Goal: Task Accomplishment & Management: Manage account settings

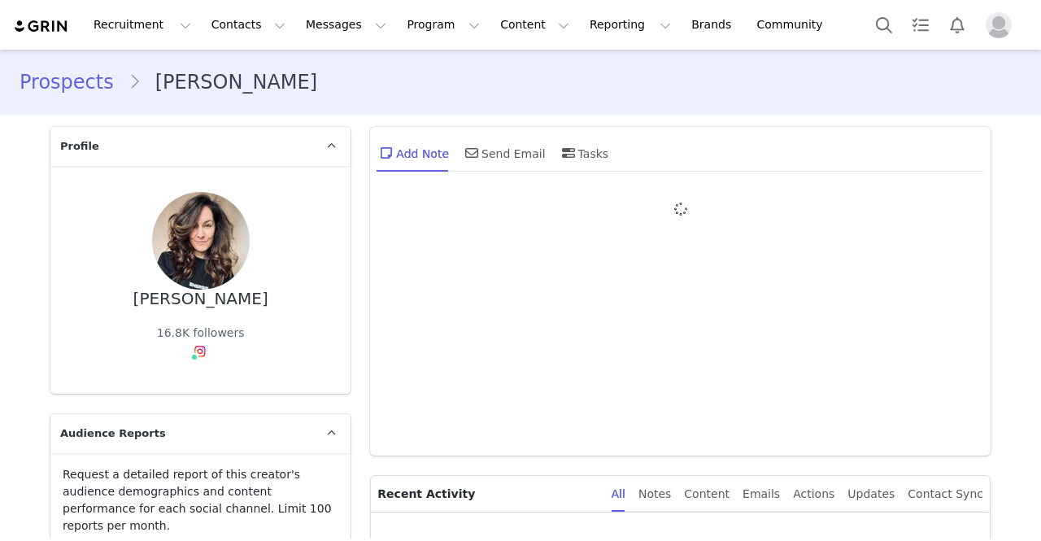
type input "+1 ([GEOGRAPHIC_DATA])"
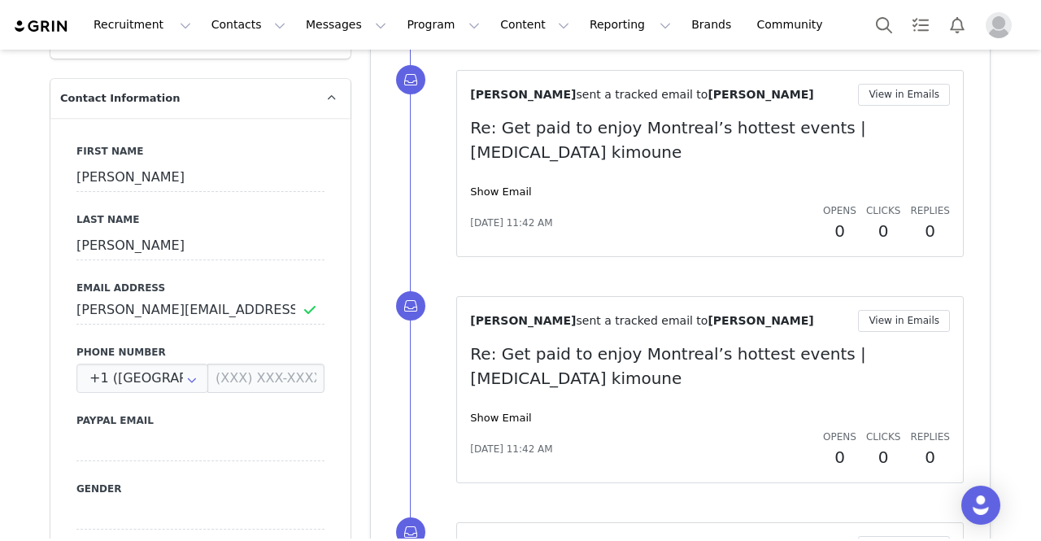
scroll to position [732, 0]
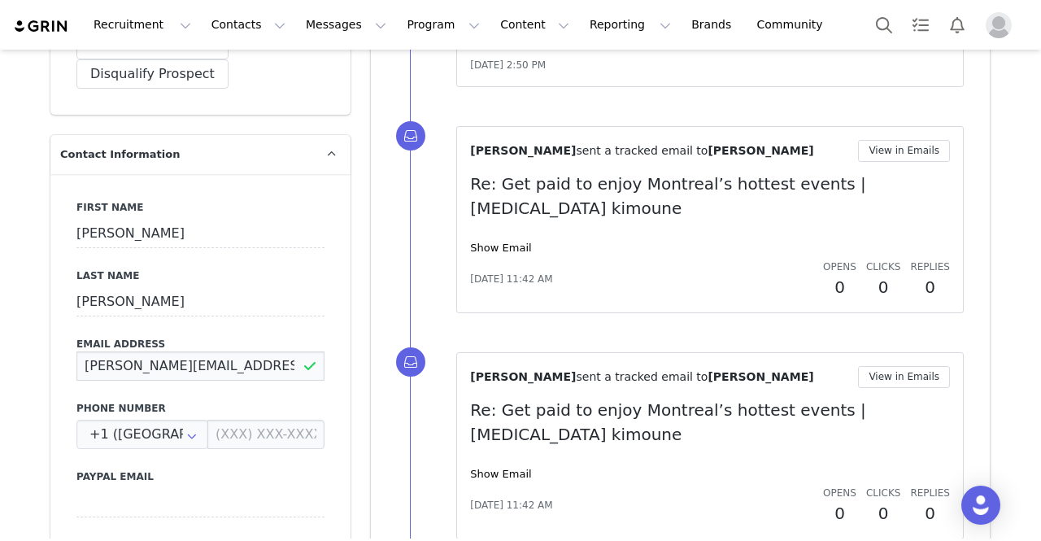
click at [142, 351] on input "[PERSON_NAME][EMAIL_ADDRESS][DOMAIN_NAME]" at bounding box center [200, 365] width 248 height 29
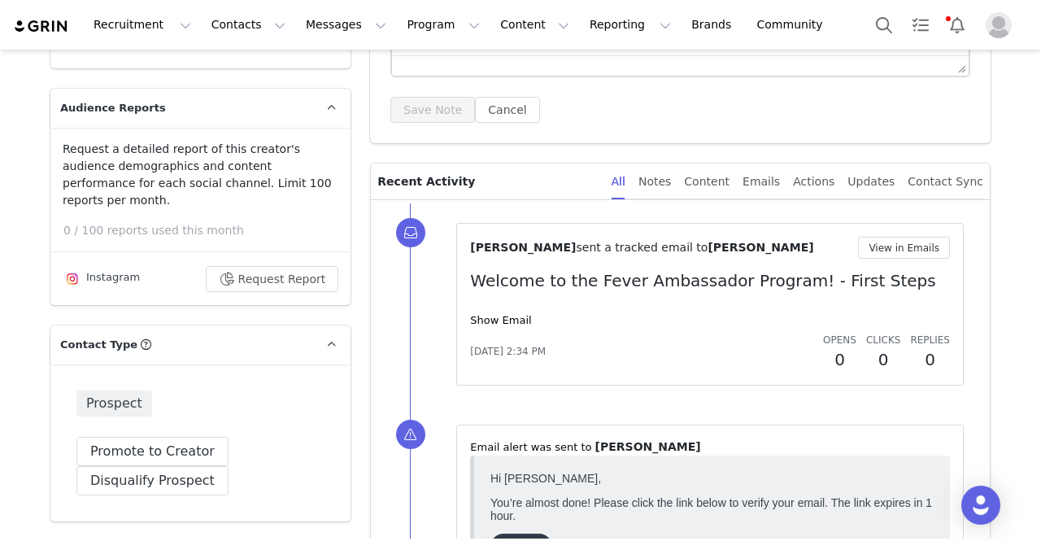
scroll to position [0, 0]
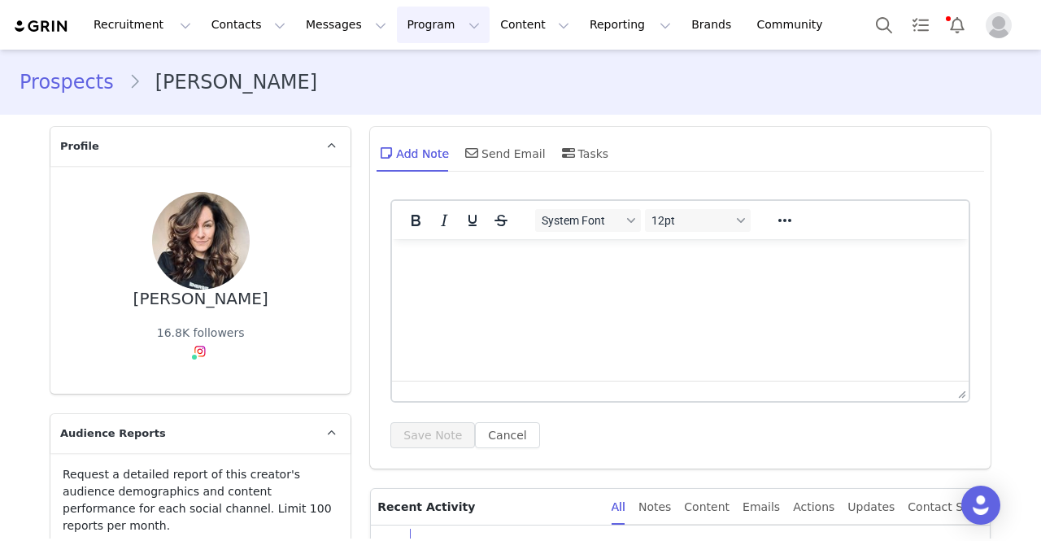
click at [397, 30] on button "Program Program" at bounding box center [443, 25] width 93 height 37
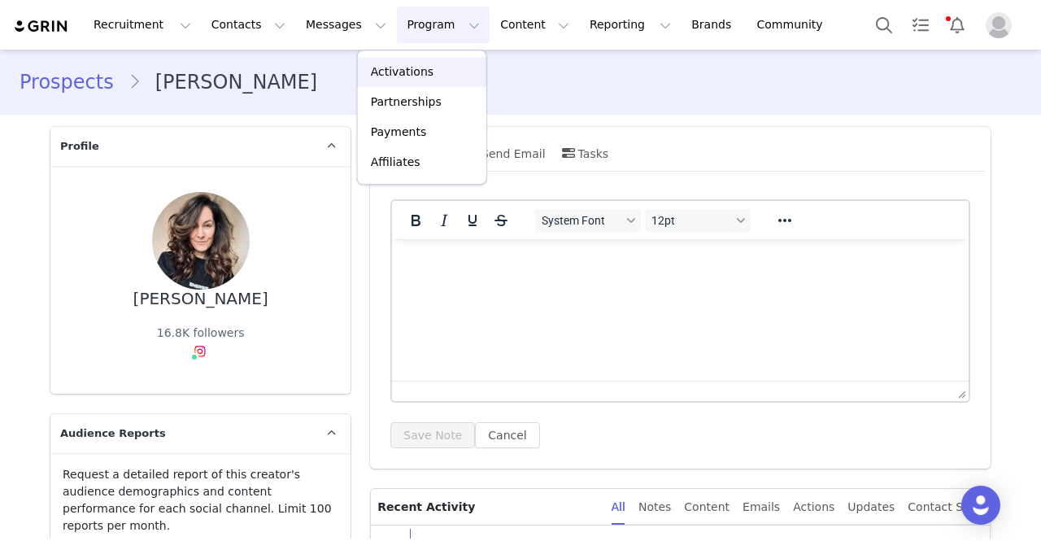
click at [408, 79] on p "Activations" at bounding box center [402, 71] width 63 height 17
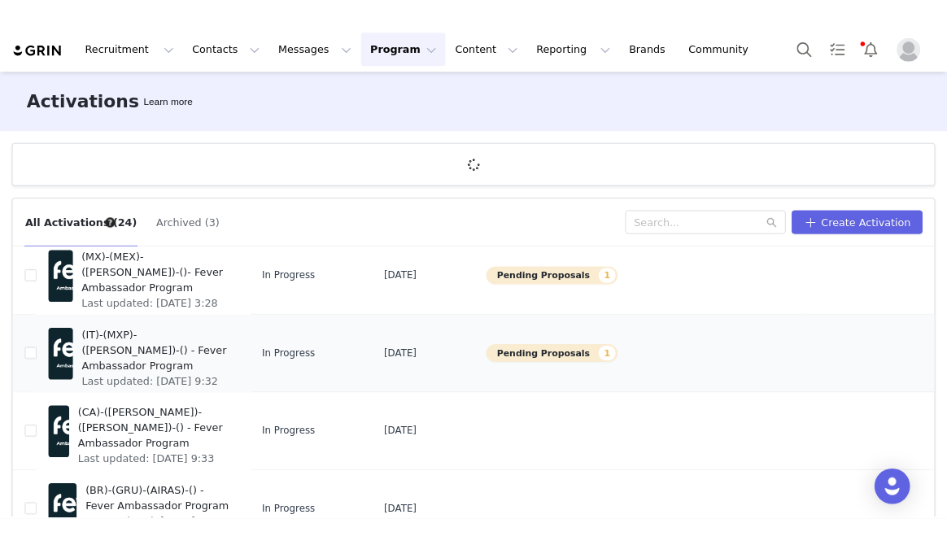
scroll to position [478, 0]
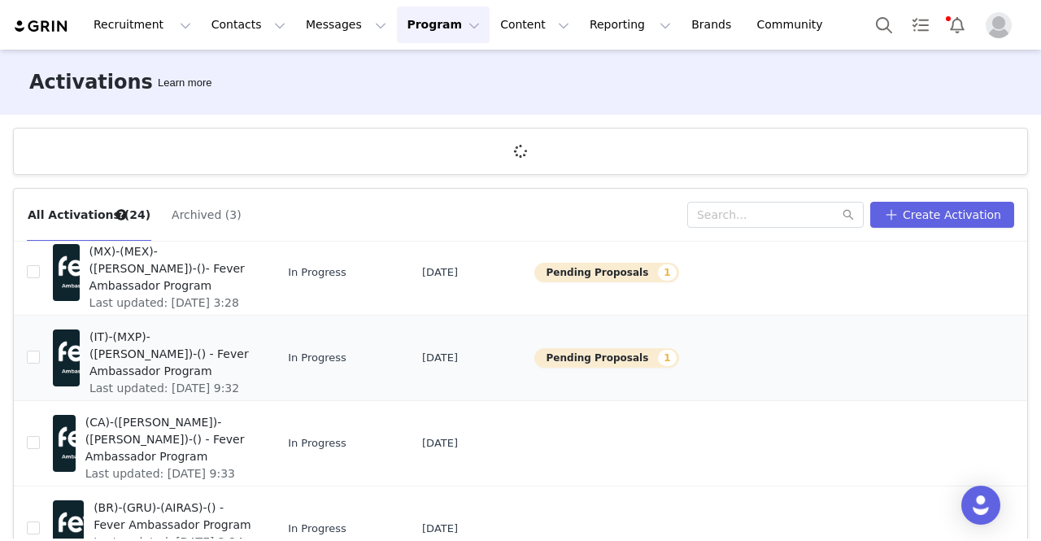
click at [207, 356] on span "(IT)-(MXP)-([PERSON_NAME])-() - Fever Ambassador Program" at bounding box center [170, 354] width 163 height 51
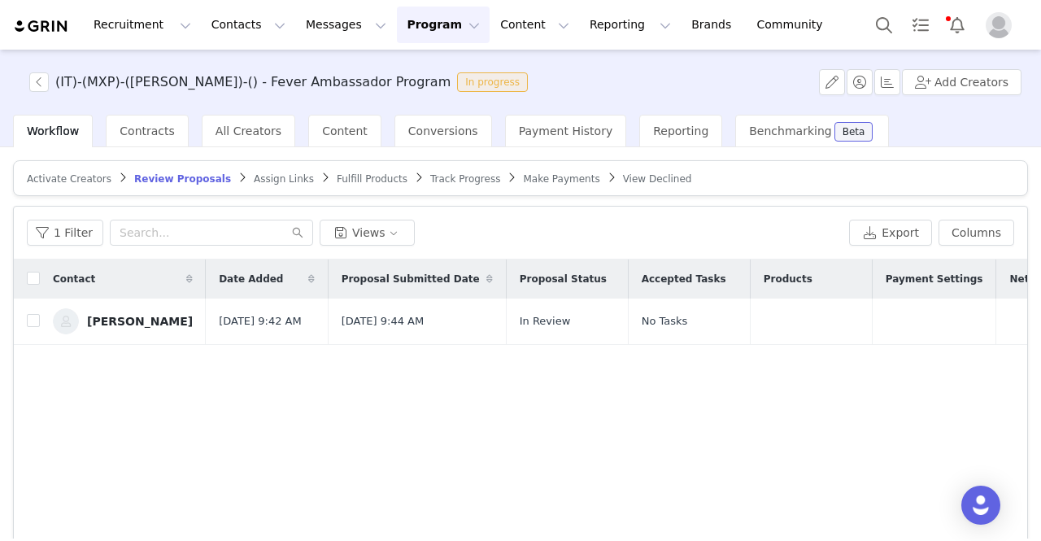
click at [623, 174] on span "View Declined" at bounding box center [657, 178] width 69 height 11
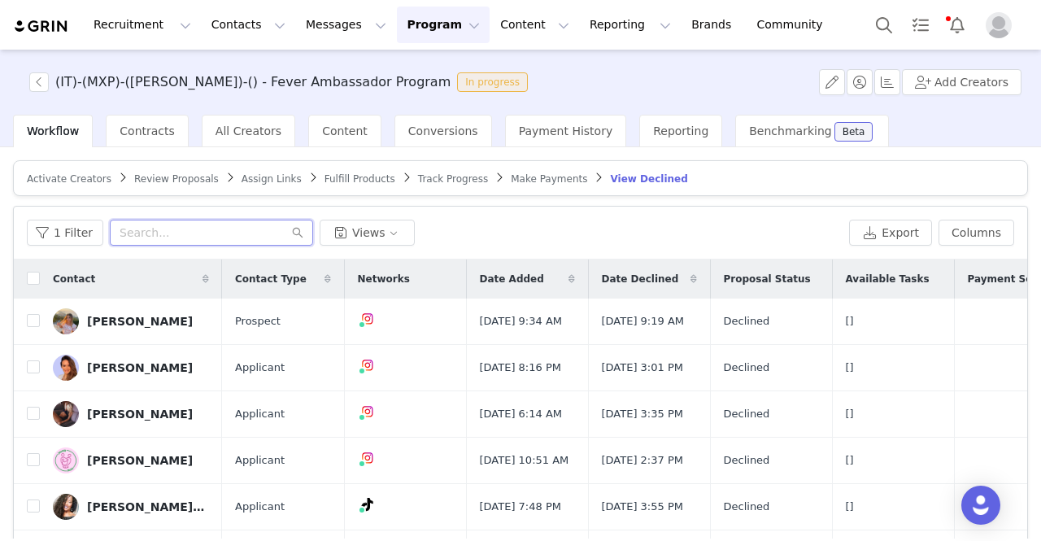
click at [251, 229] on input "text" at bounding box center [211, 233] width 203 height 26
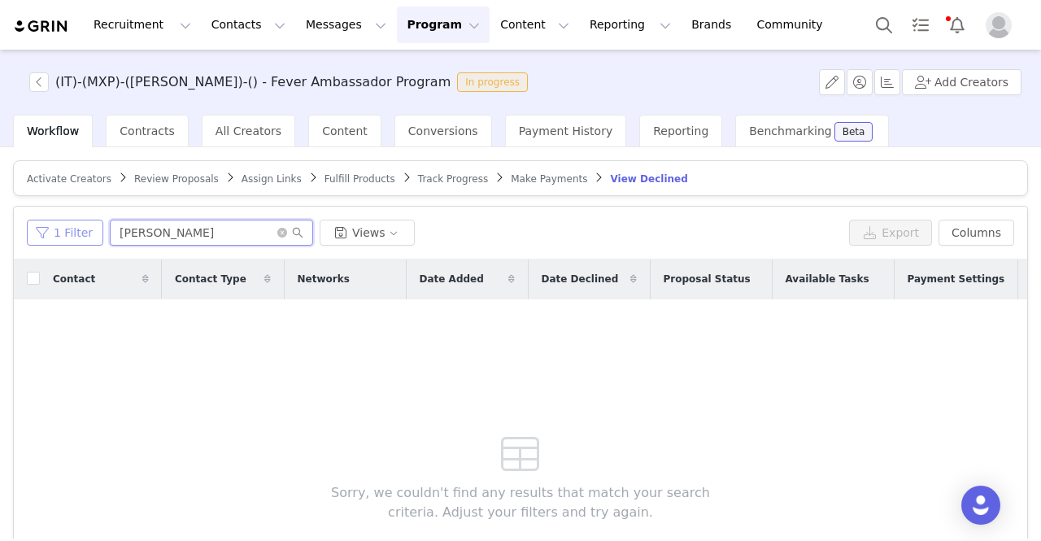
drag, startPoint x: 198, startPoint y: 233, endPoint x: 81, endPoint y: 223, distance: 116.8
click at [81, 223] on div "1 Filter [PERSON_NAME] Views" at bounding box center [435, 233] width 816 height 26
drag, startPoint x: 174, startPoint y: 229, endPoint x: 88, endPoint y: 227, distance: 86.3
click at [90, 227] on div "1 Filter melis Views" at bounding box center [435, 233] width 816 height 26
drag, startPoint x: 225, startPoint y: 229, endPoint x: 97, endPoint y: 228, distance: 127.7
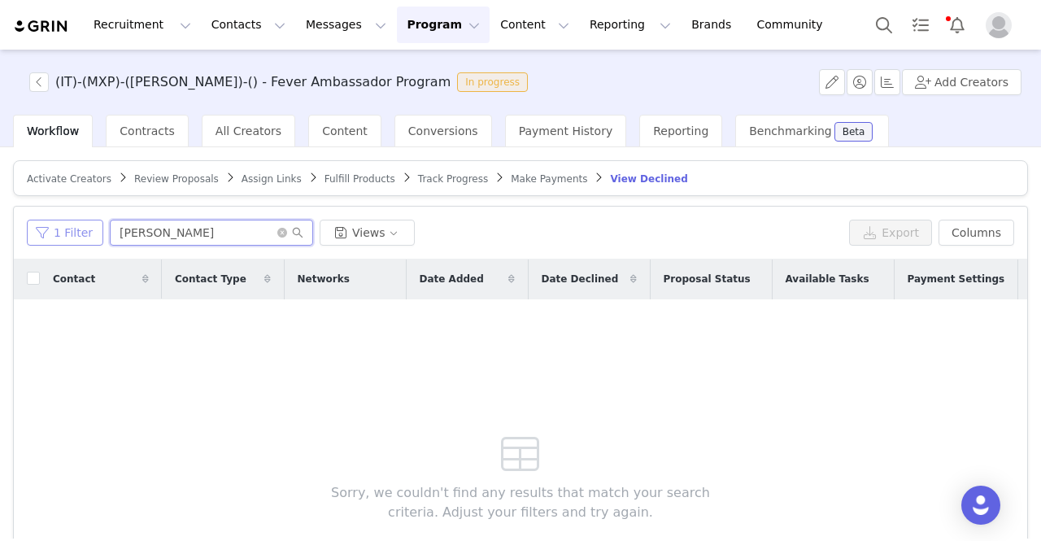
click at [96, 231] on div "1 Filter [PERSON_NAME] Views" at bounding box center [435, 233] width 816 height 26
paste input "[EMAIL_ADDRESS][DOMAIN_NAME]"
type input "[EMAIL_ADDRESS][DOMAIN_NAME]"
click at [52, 176] on span "Activate Creators" at bounding box center [69, 178] width 85 height 11
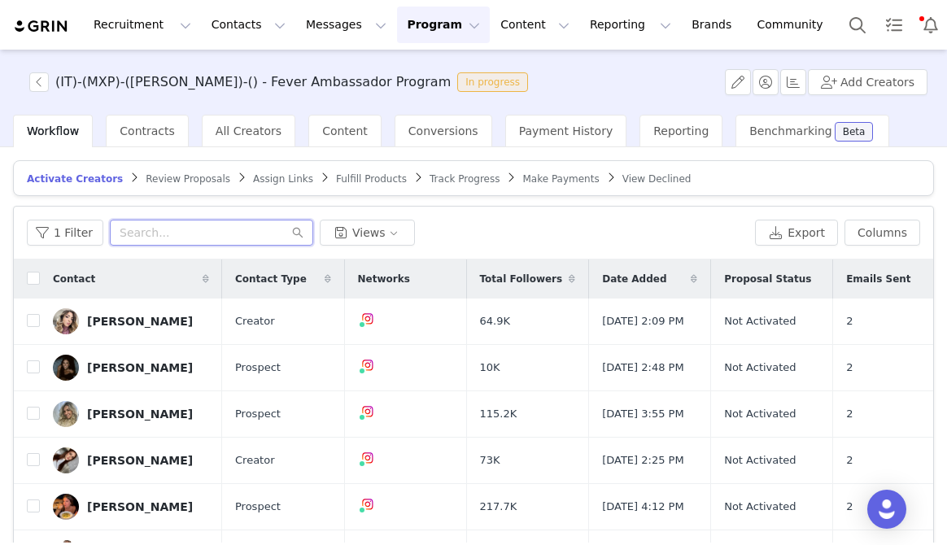
click at [151, 234] on input "text" at bounding box center [211, 233] width 203 height 26
paste input "[EMAIL_ADDRESS][DOMAIN_NAME]"
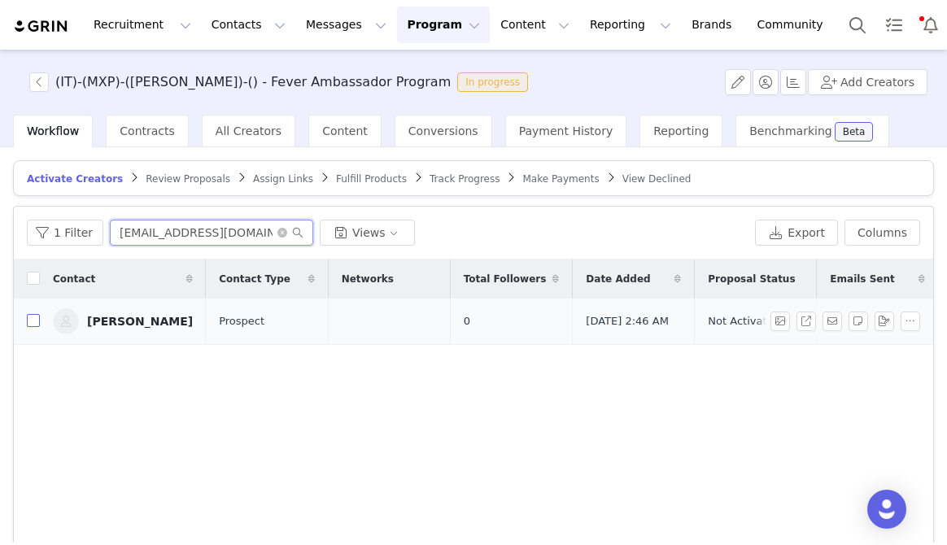
type input "[EMAIL_ADDRESS][DOMAIN_NAME]"
click at [35, 322] on input "checkbox" at bounding box center [33, 320] width 13 height 13
checkbox input "true"
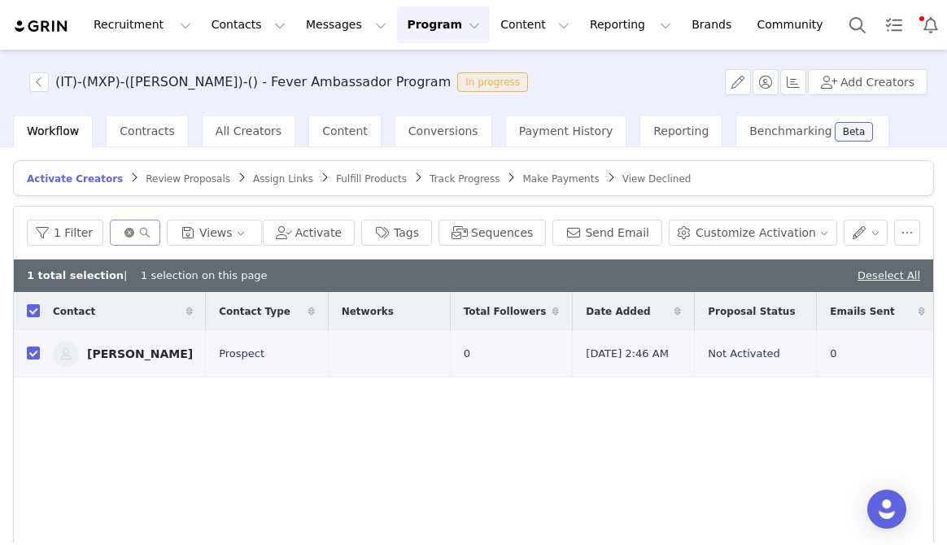
click at [134, 232] on icon "icon: close-circle" at bounding box center [129, 233] width 10 height 10
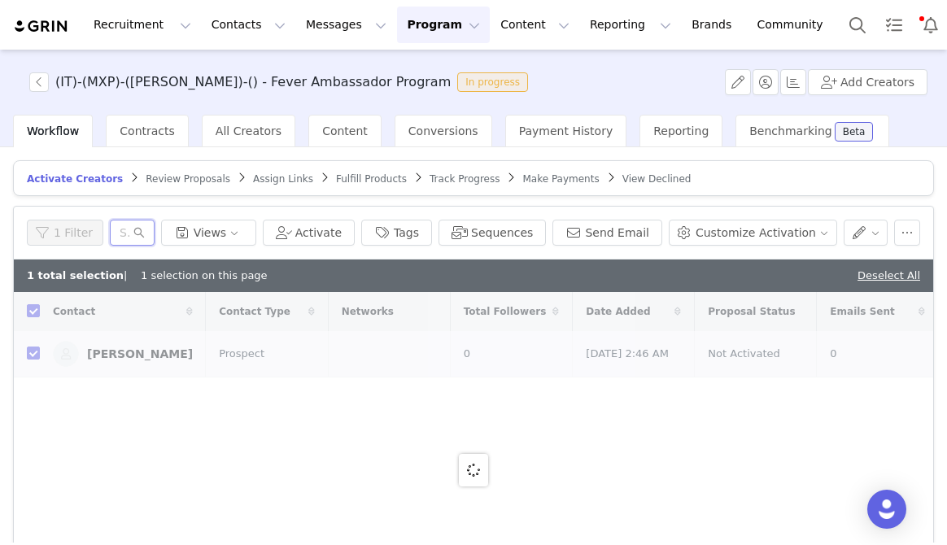
paste input "[EMAIL_ADDRESS][DOMAIN_NAME]"
type input "[EMAIL_ADDRESS][DOMAIN_NAME]"
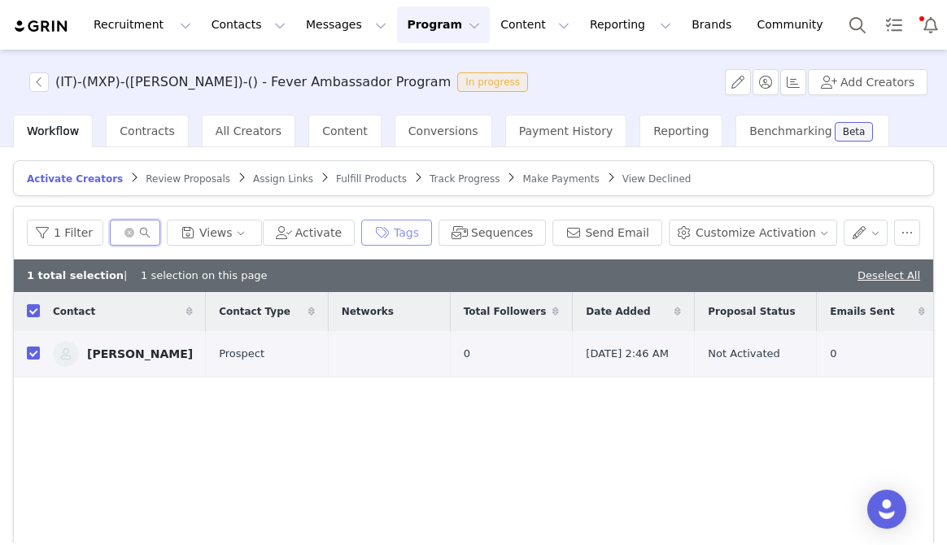
checkbox input "false"
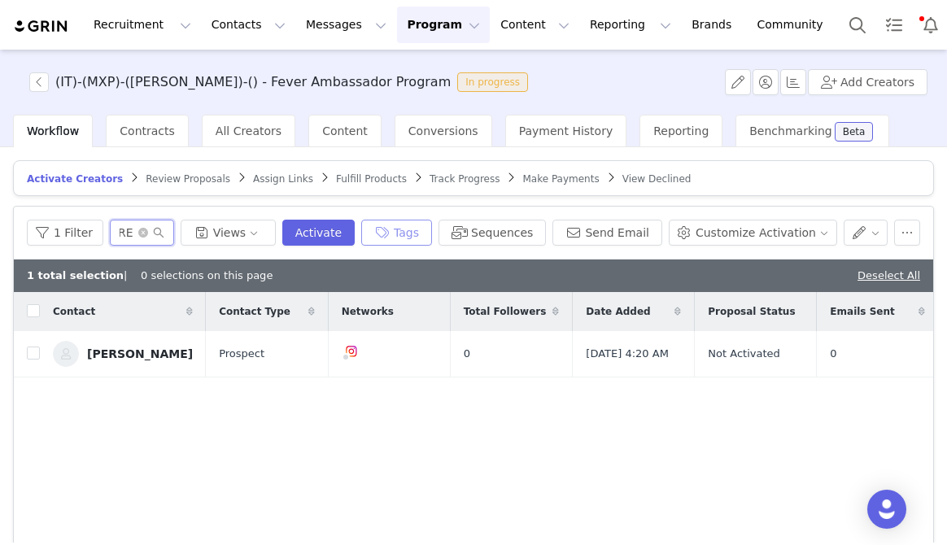
scroll to position [0, 68]
type input "[EMAIL_ADDRESS][DOMAIN_NAME]"
click at [36, 353] on input "checkbox" at bounding box center [33, 353] width 13 height 13
checkbox input "true"
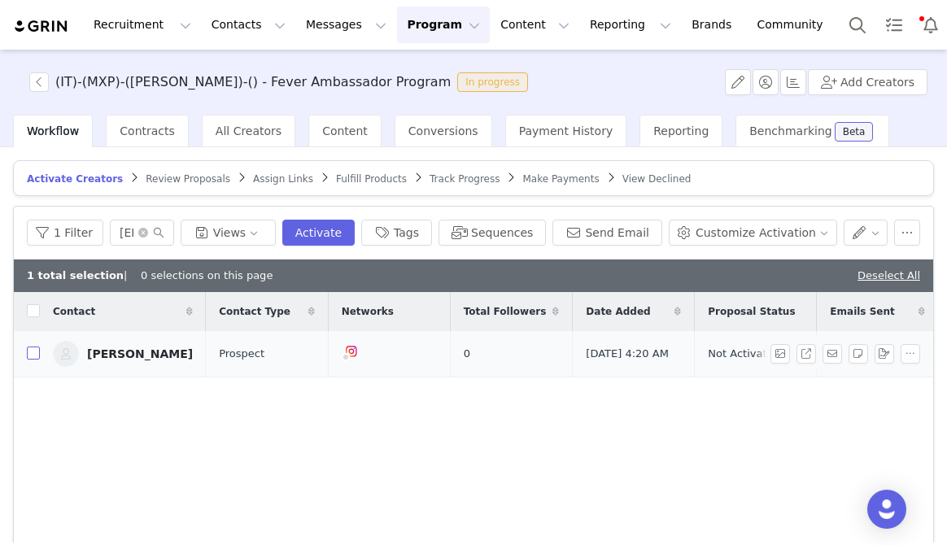
checkbox input "true"
click at [148, 235] on icon "icon: close-circle" at bounding box center [143, 233] width 10 height 10
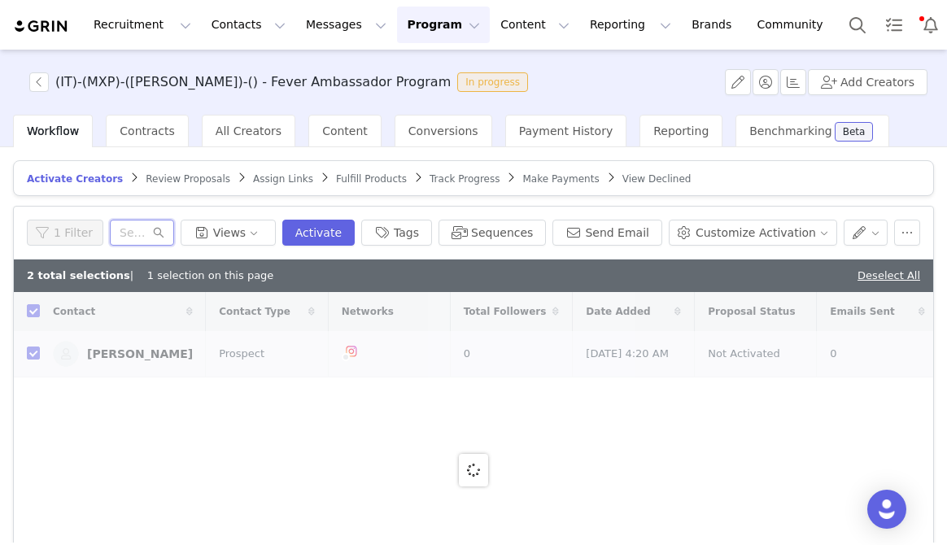
paste input "[EMAIL_ADDRESS][DOMAIN_NAME]"
type input "[EMAIL_ADDRESS][DOMAIN_NAME]"
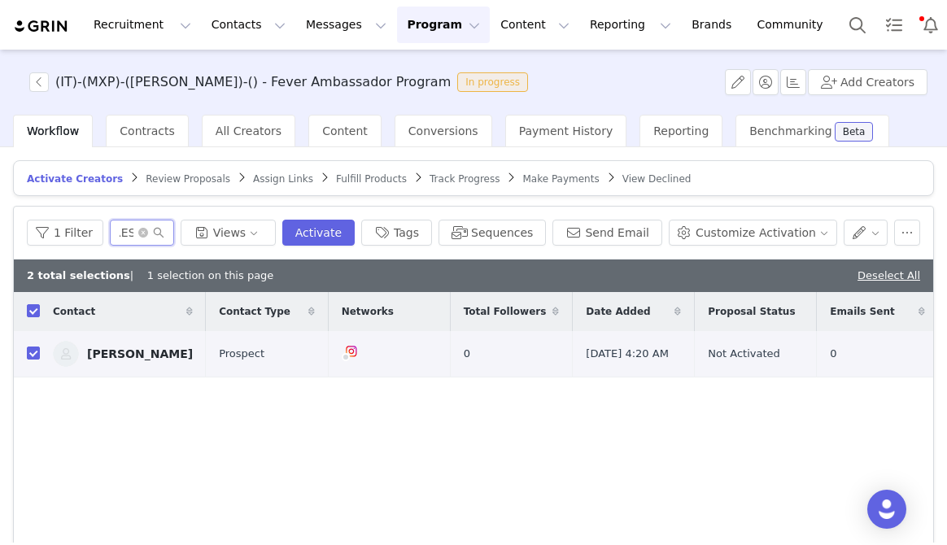
checkbox input "false"
type input "[EMAIL_ADDRESS][DOMAIN_NAME]"
click at [30, 353] on input "checkbox" at bounding box center [33, 353] width 13 height 13
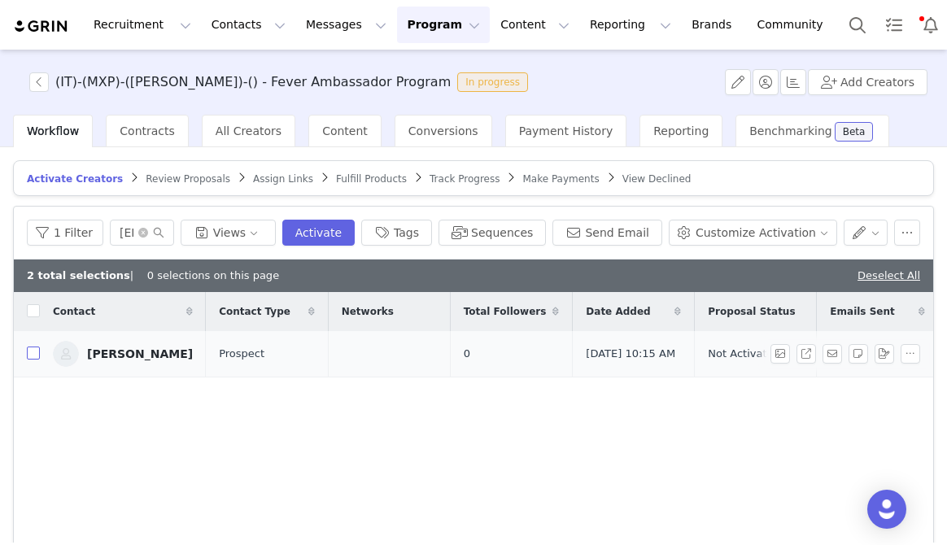
checkbox input "true"
click at [524, 232] on button "Sequences" at bounding box center [492, 233] width 107 height 26
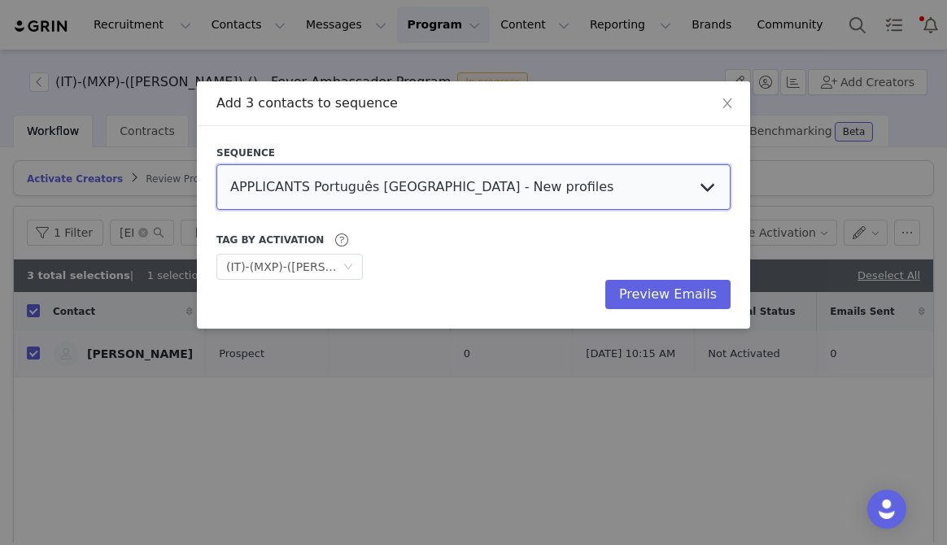
click at [366, 190] on select "APPLICANTS Português [GEOGRAPHIC_DATA] - New profiles [Informative] (MAD) BABYL…" at bounding box center [473, 187] width 514 height 46
select select "01153846-cd02-4b3b-8e03-58a987888612"
click at [216, 164] on select "APPLICANTS Português [GEOGRAPHIC_DATA] - New profiles [Informative] (MAD) BABYL…" at bounding box center [473, 187] width 514 height 46
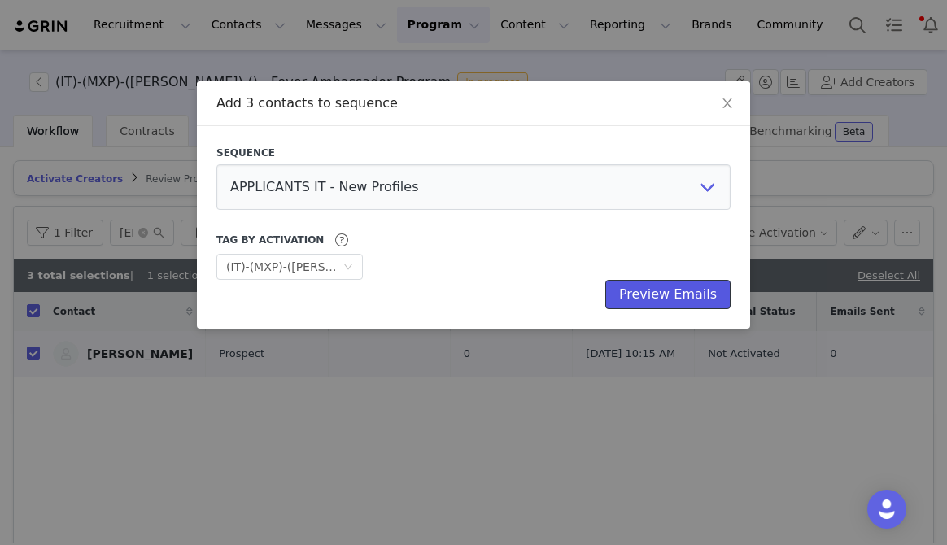
click at [679, 295] on button "Preview Emails" at bounding box center [667, 294] width 125 height 29
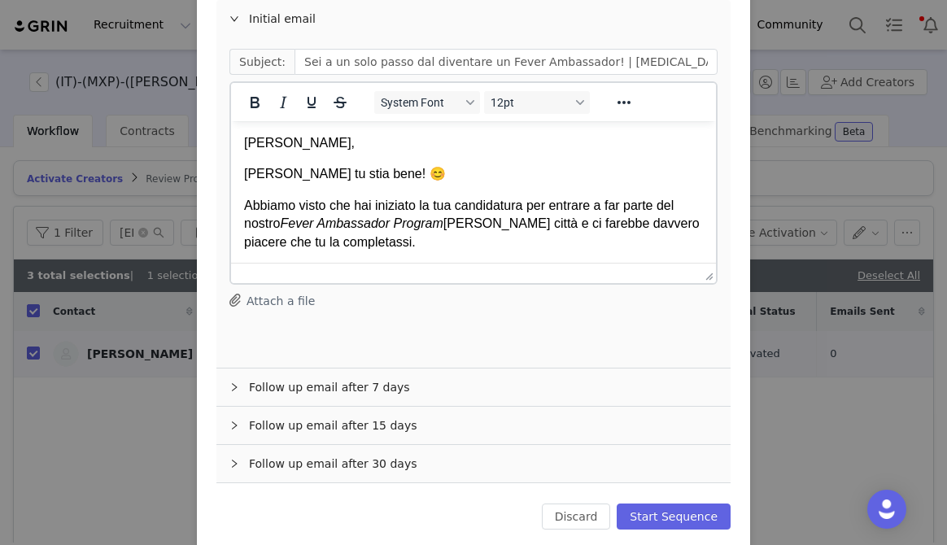
scroll to position [214, 0]
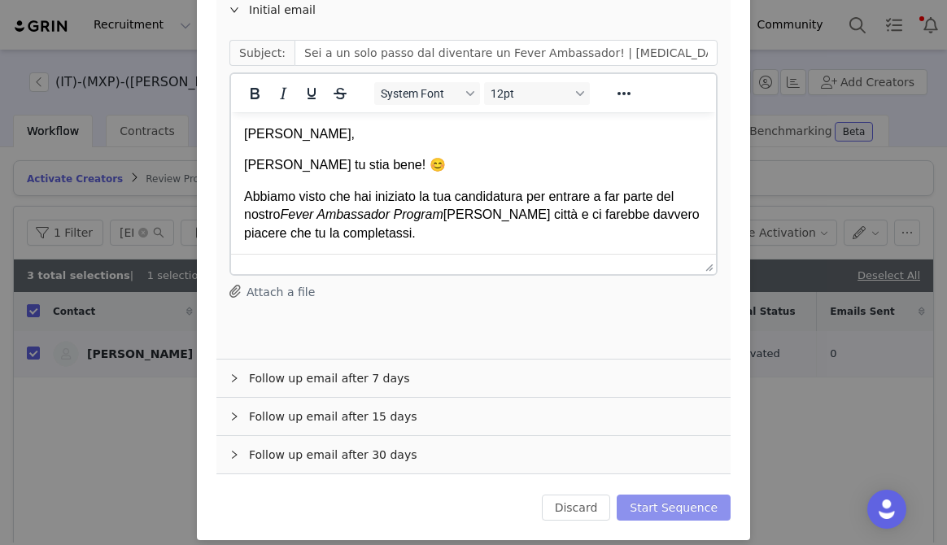
click at [691, 495] on button "Start Sequence" at bounding box center [674, 508] width 114 height 26
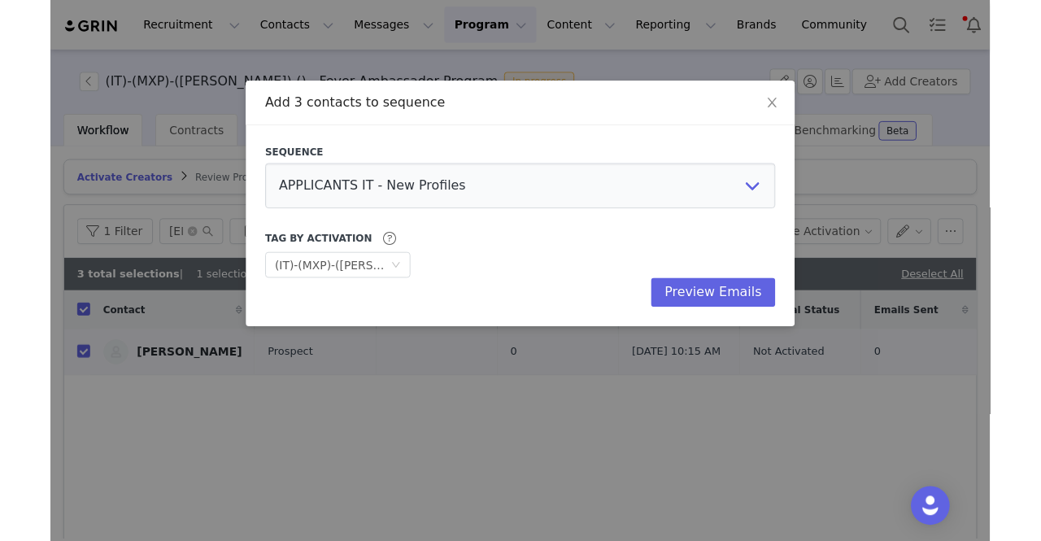
scroll to position [0, 0]
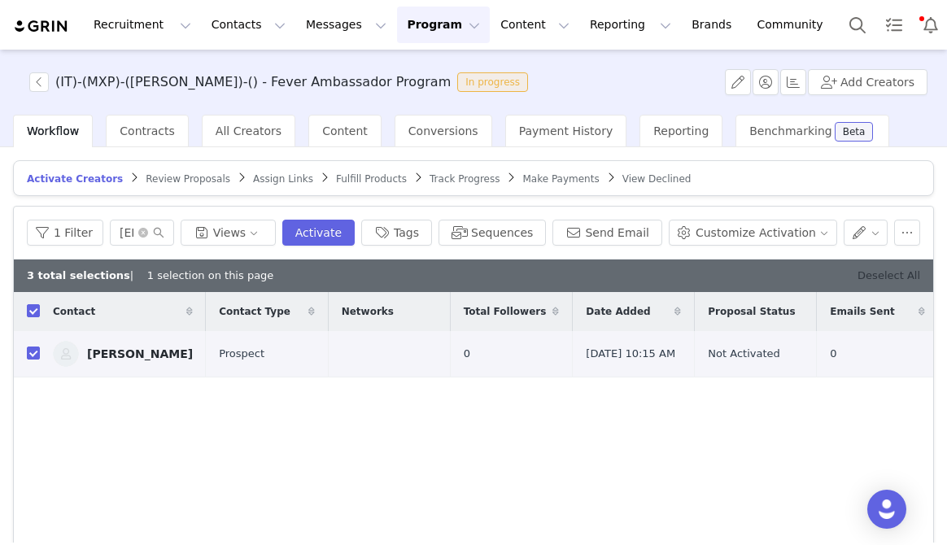
click at [869, 269] on link "Deselect All" at bounding box center [889, 275] width 63 height 12
checkbox input "false"
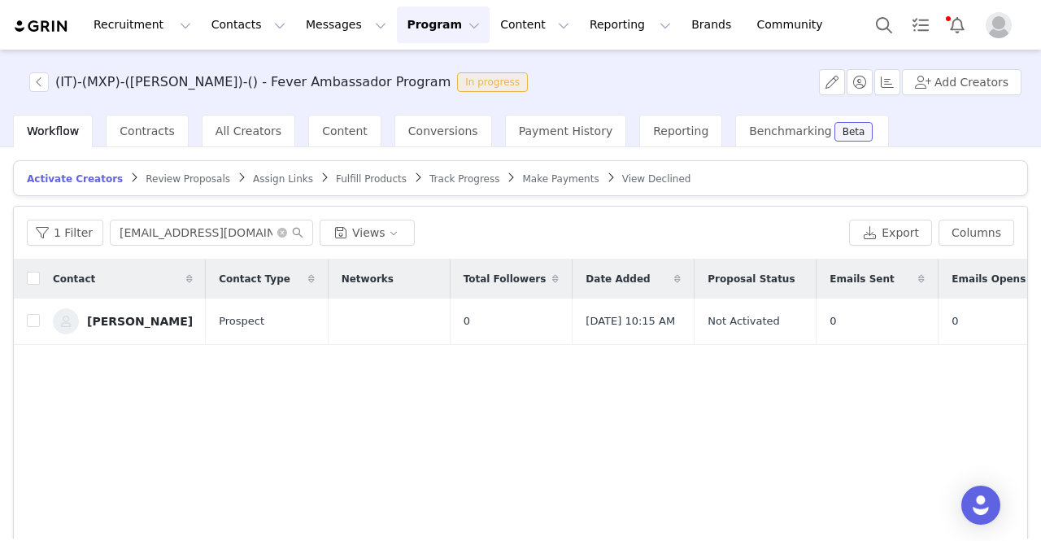
click at [583, 185] on article "Activate Creators Review Proposals Assign Links Fulfill Products Track Progress…" at bounding box center [520, 178] width 1015 height 36
click at [622, 177] on span "View Declined" at bounding box center [656, 178] width 69 height 11
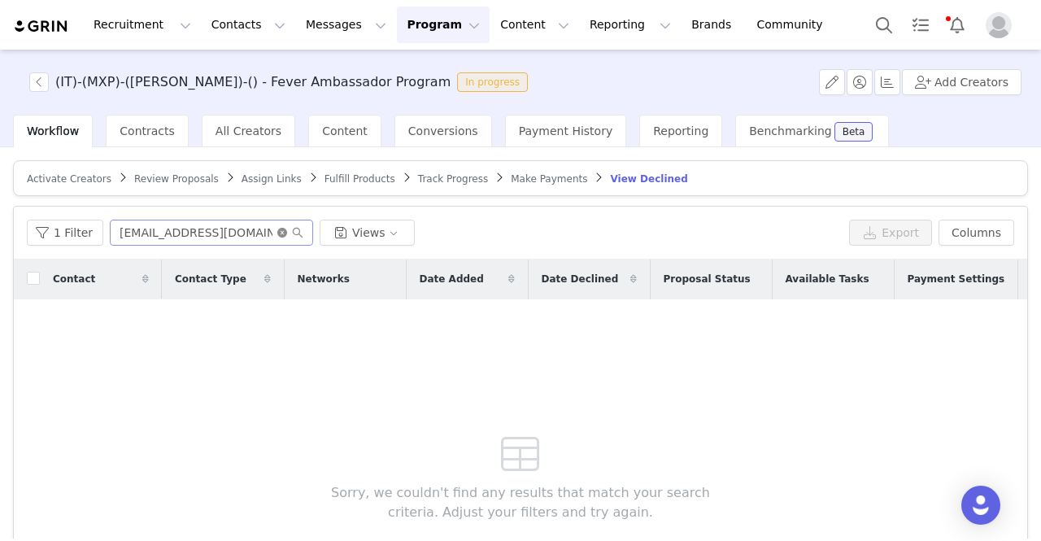
click at [277, 229] on icon "icon: close-circle" at bounding box center [282, 233] width 10 height 10
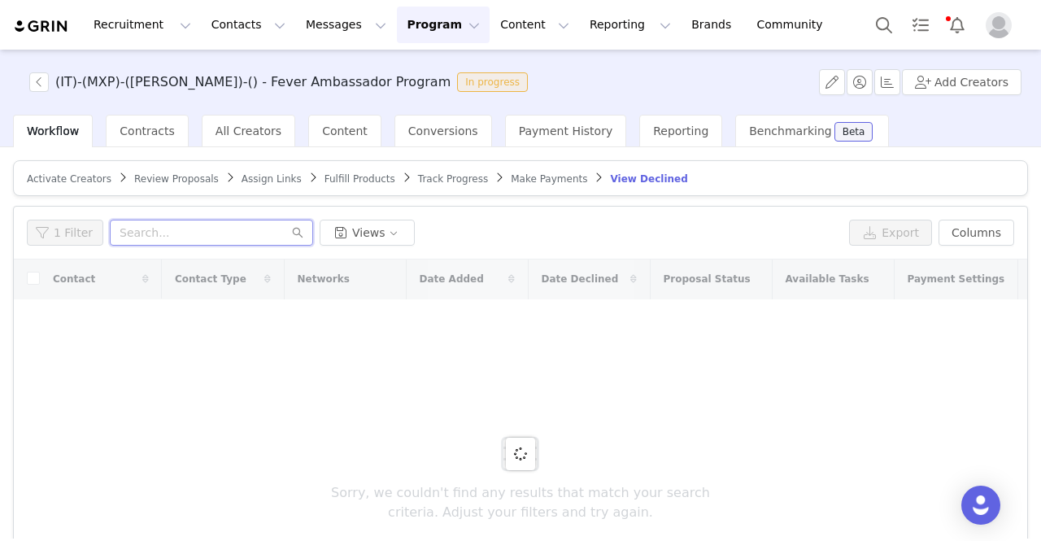
paste input "[PERSON_NAME][EMAIL_ADDRESS][PERSON_NAME][DOMAIN_NAME]"
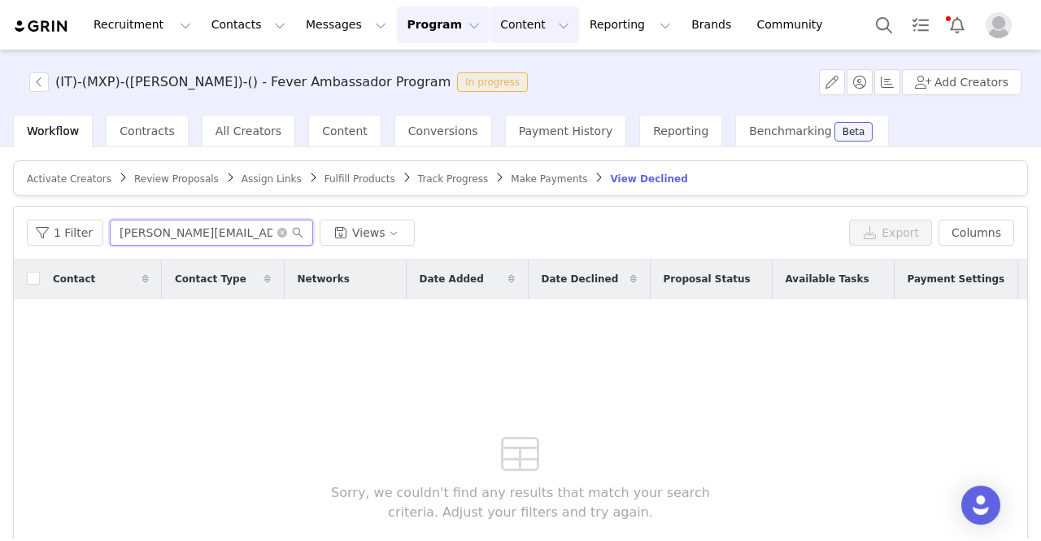
type input "[PERSON_NAME][EMAIL_ADDRESS][PERSON_NAME][DOMAIN_NAME]"
click at [277, 234] on icon "icon: close-circle" at bounding box center [282, 233] width 10 height 10
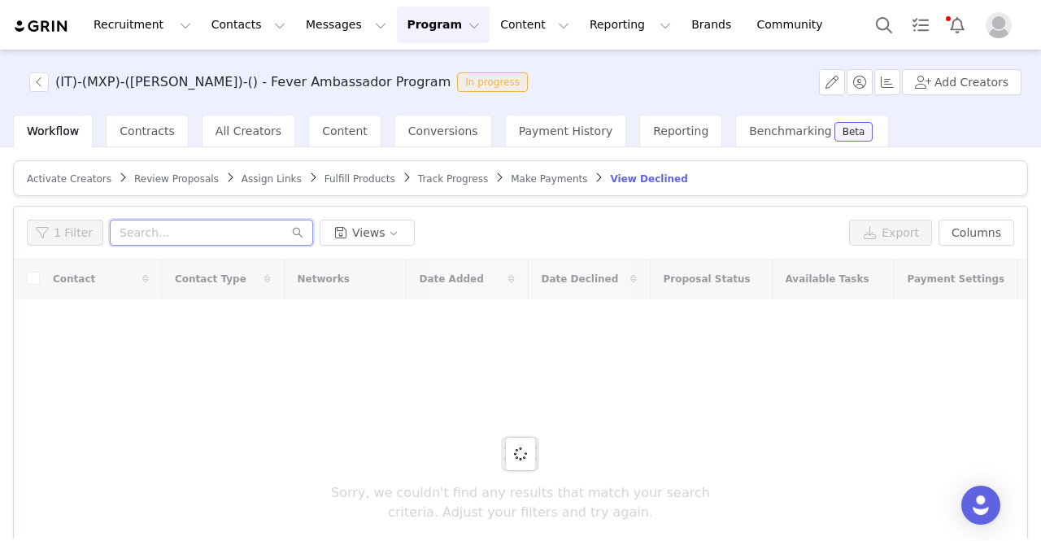
paste input "[EMAIL_ADDRESS][DOMAIN_NAME]"
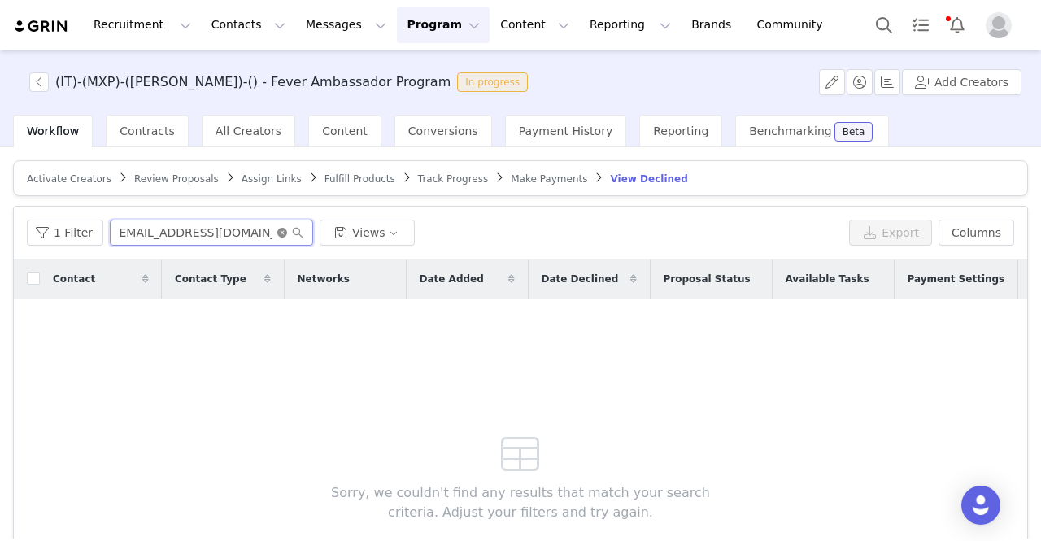
type input "[EMAIL_ADDRESS][DOMAIN_NAME]"
click at [277, 232] on icon "icon: close-circle" at bounding box center [282, 233] width 10 height 10
